Goal: Task Accomplishment & Management: Manage account settings

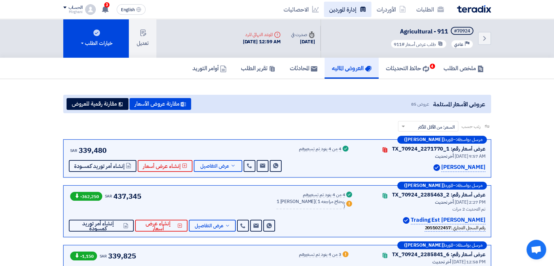
click at [349, 11] on link "إدارة الموردين" at bounding box center [348, 9] width 48 height 15
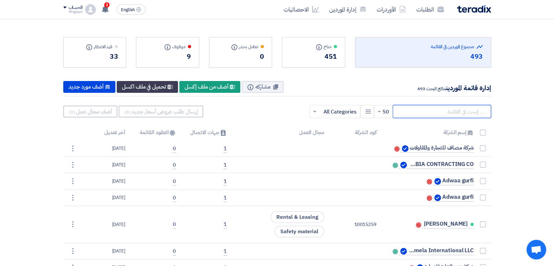
click at [412, 108] on input "text" at bounding box center [442, 111] width 98 height 13
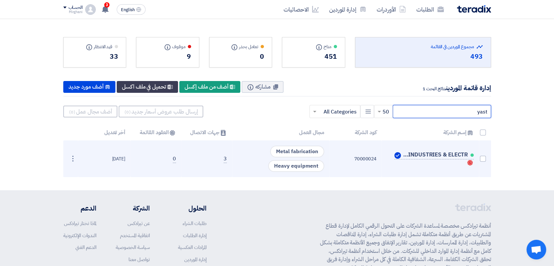
type input "yast"
drag, startPoint x: 353, startPoint y: 159, endPoint x: 376, endPoint y: 158, distance: 23.0
click at [376, 158] on td "70000024" at bounding box center [355, 158] width 52 height 37
copy td "70000024"
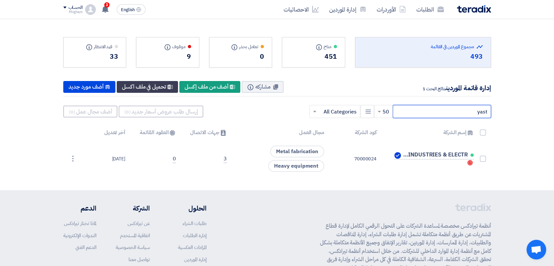
click at [443, 112] on input "yast" at bounding box center [442, 111] width 98 height 13
click at [425, 5] on link "الطلبات" at bounding box center [430, 9] width 38 height 15
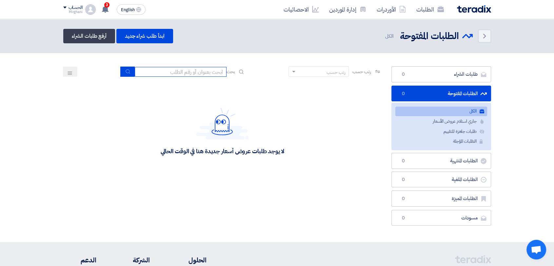
click at [197, 70] on input at bounding box center [181, 72] width 92 height 10
type input "911"
click at [125, 70] on icon "submit" at bounding box center [127, 71] width 5 height 5
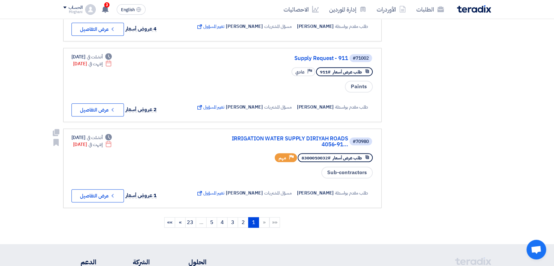
scroll to position [692, 0]
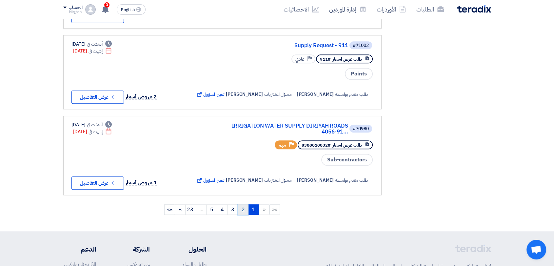
click at [239, 215] on link "2" at bounding box center [243, 209] width 11 height 10
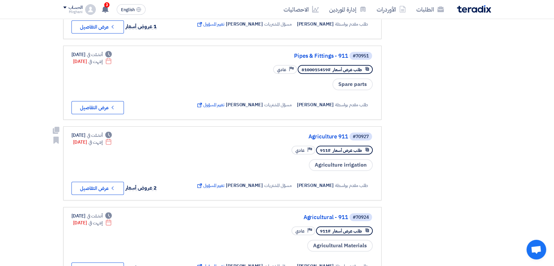
scroll to position [473, 0]
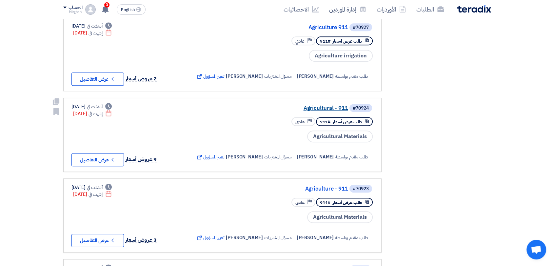
click at [323, 111] on link "Agricultural - 911" at bounding box center [282, 108] width 131 height 6
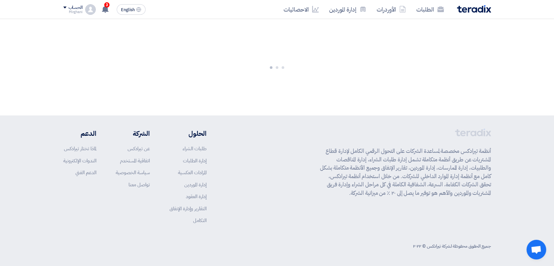
scroll to position [0, 0]
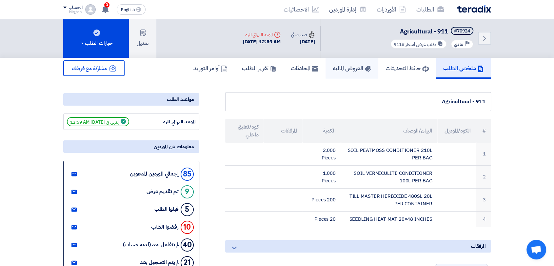
click at [327, 76] on link "العروض الماليه" at bounding box center [351, 68] width 53 height 21
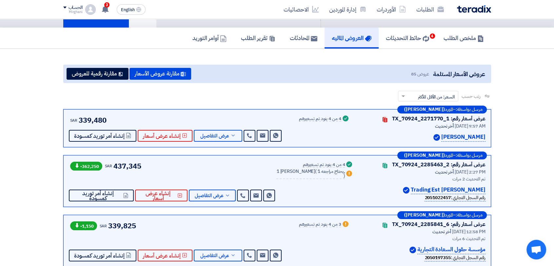
scroll to position [36, 0]
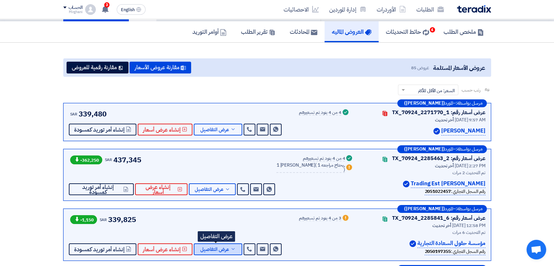
click at [222, 243] on button "عرض التفاصيل" at bounding box center [218, 249] width 49 height 12
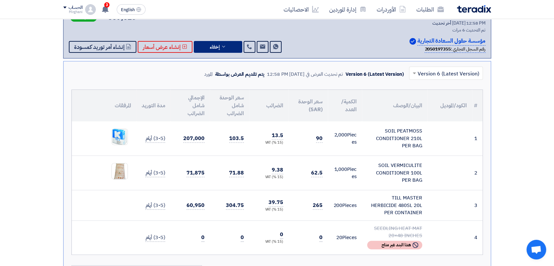
scroll to position [255, 0]
